Goal: Task Accomplishment & Management: Use online tool/utility

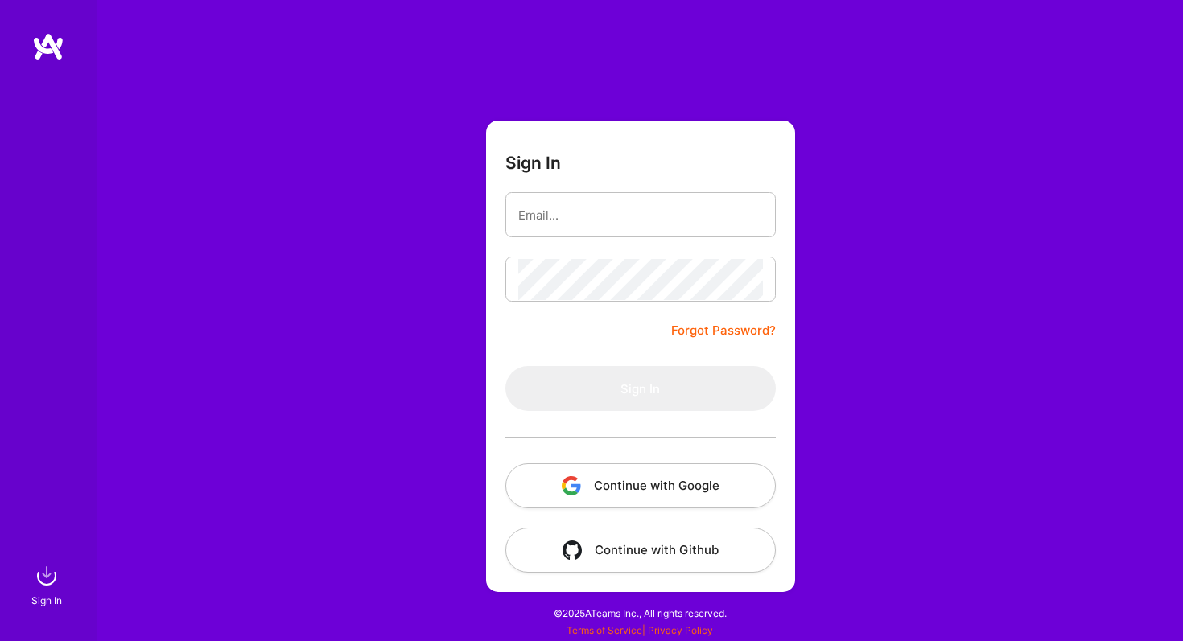
click at [660, 475] on button "Continue with Google" at bounding box center [640, 485] width 270 height 45
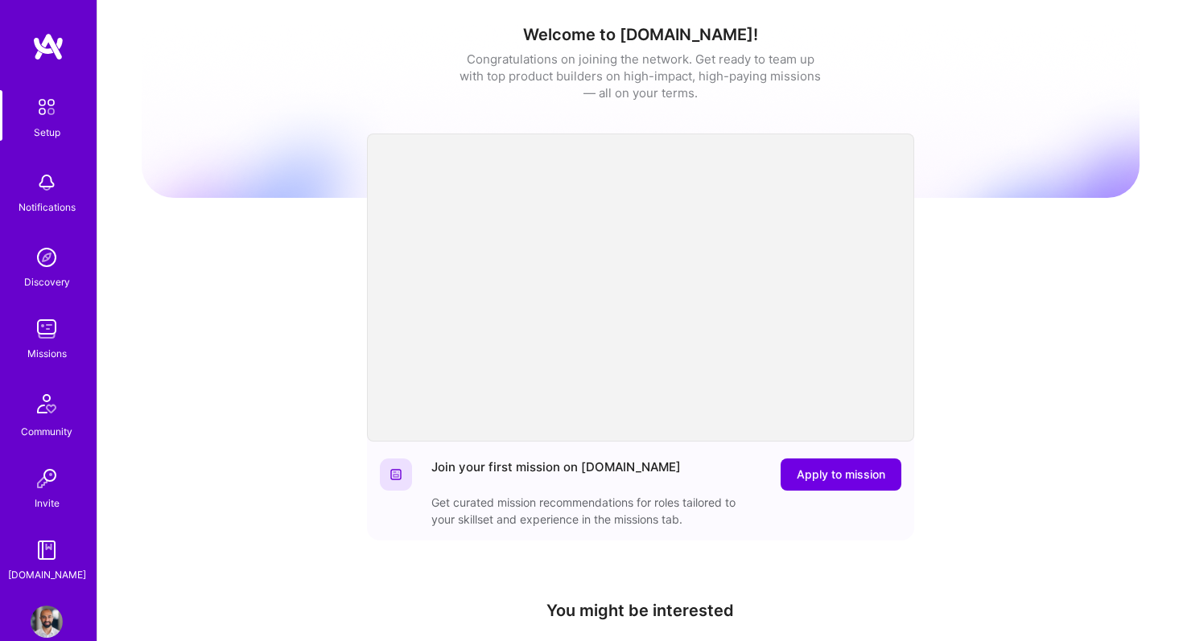
click at [50, 192] on img at bounding box center [47, 183] width 32 height 32
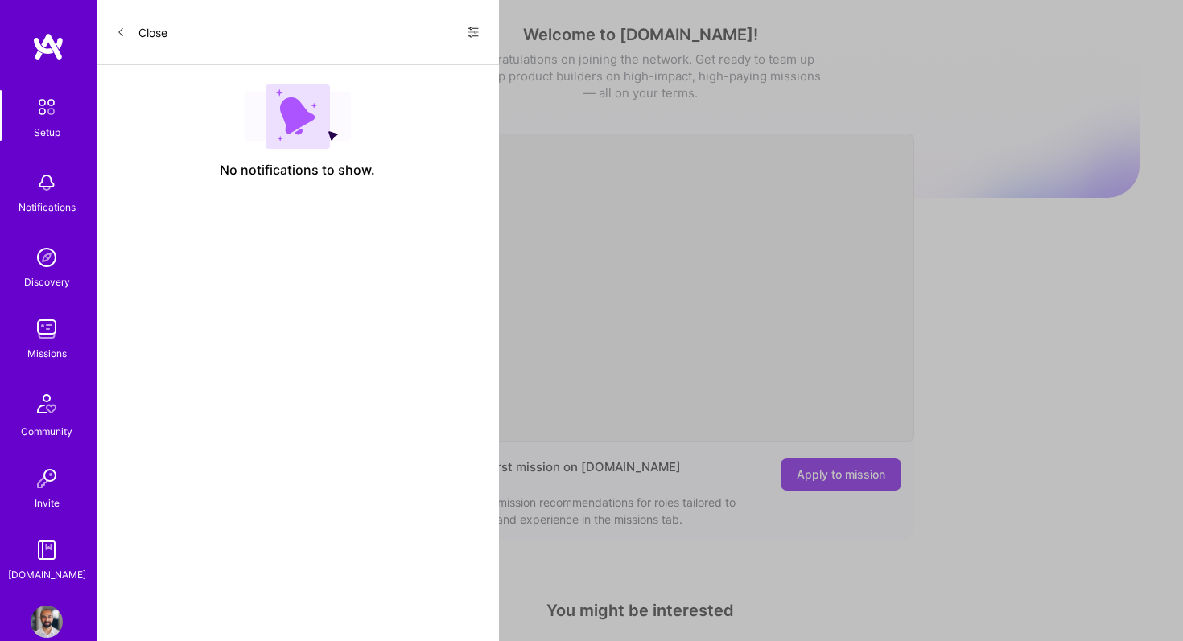
click at [53, 340] on img at bounding box center [47, 329] width 32 height 32
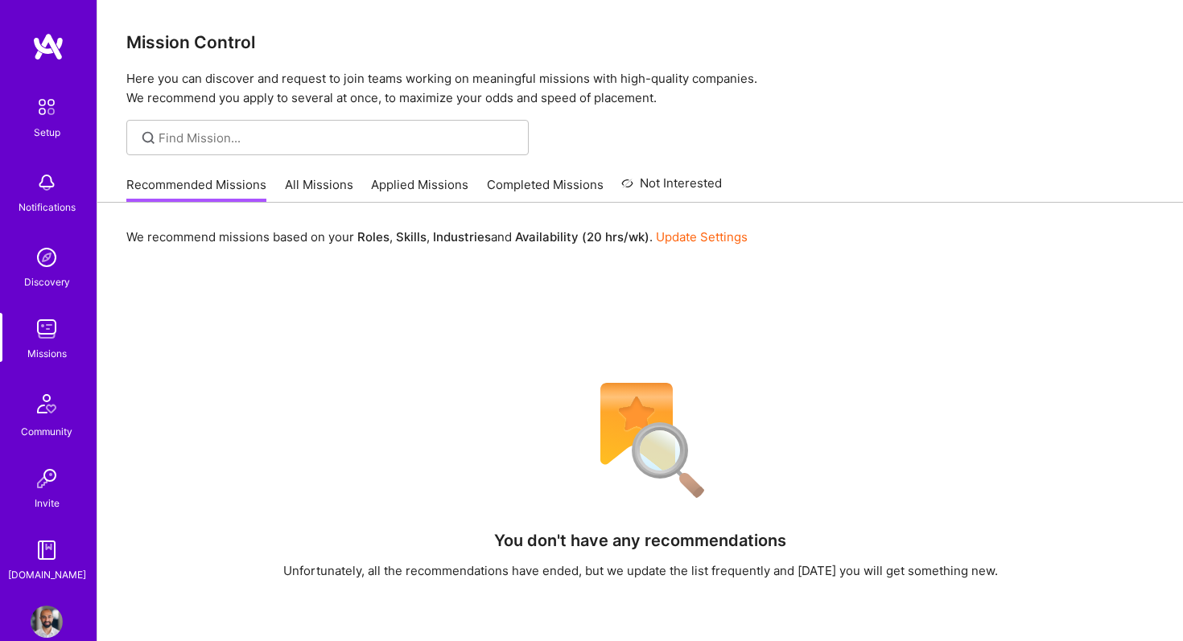
click at [315, 193] on link "All Missions" at bounding box center [319, 189] width 68 height 27
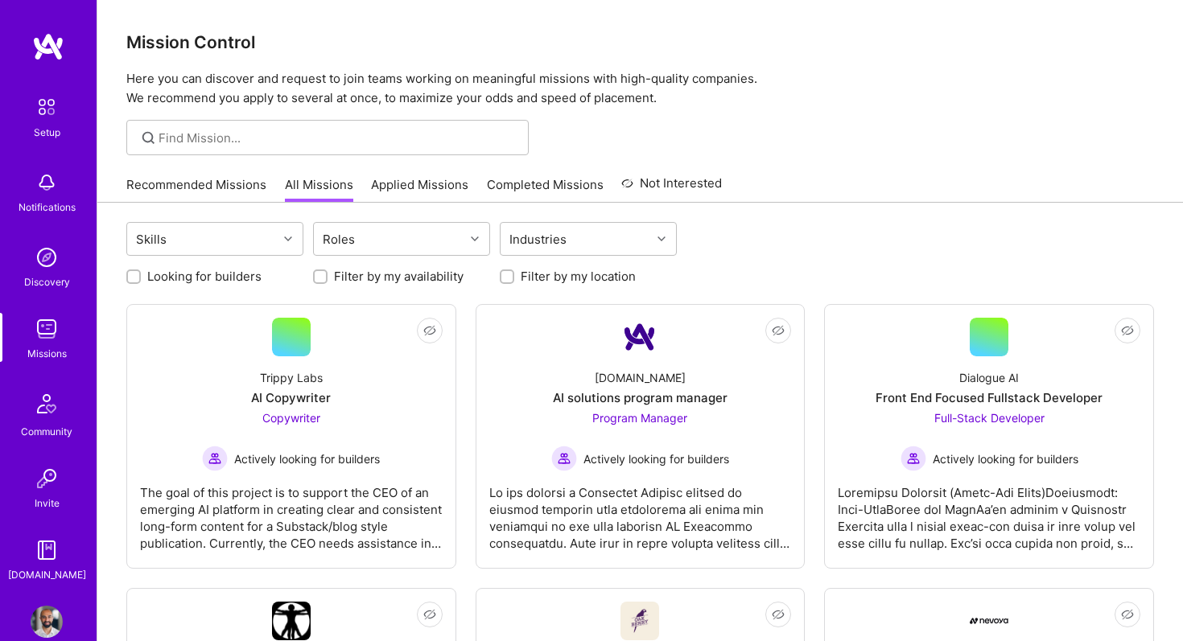
click at [130, 272] on input "Looking for builders" at bounding box center [135, 277] width 11 height 11
checkbox input "true"
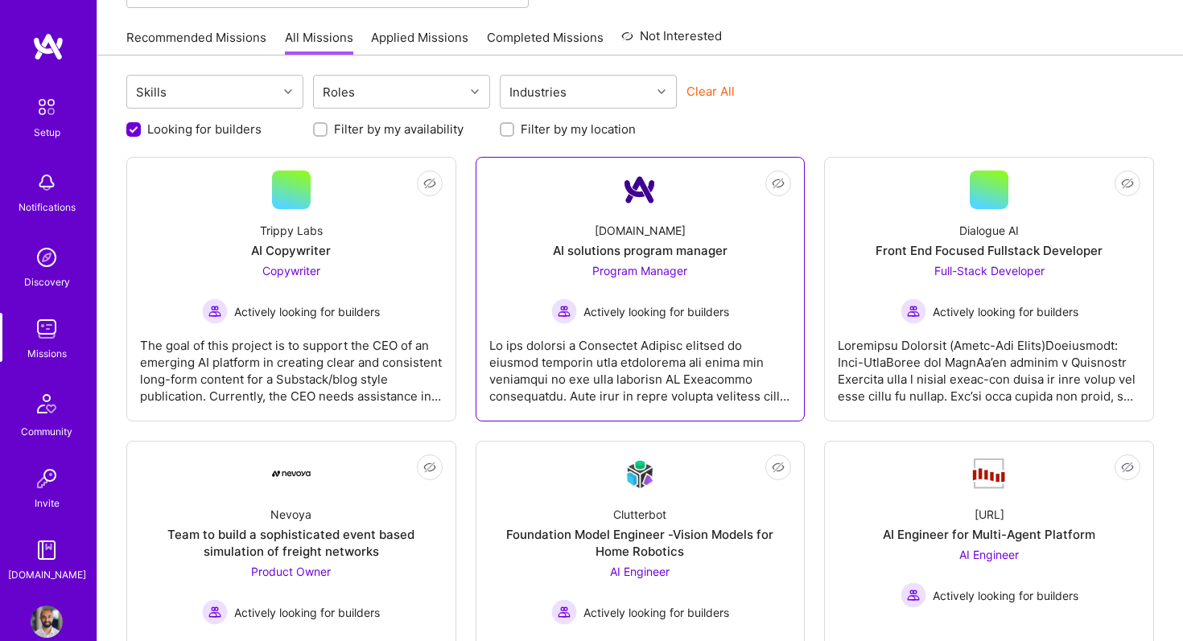
scroll to position [160, 0]
